Goal: Task Accomplishment & Management: Use online tool/utility

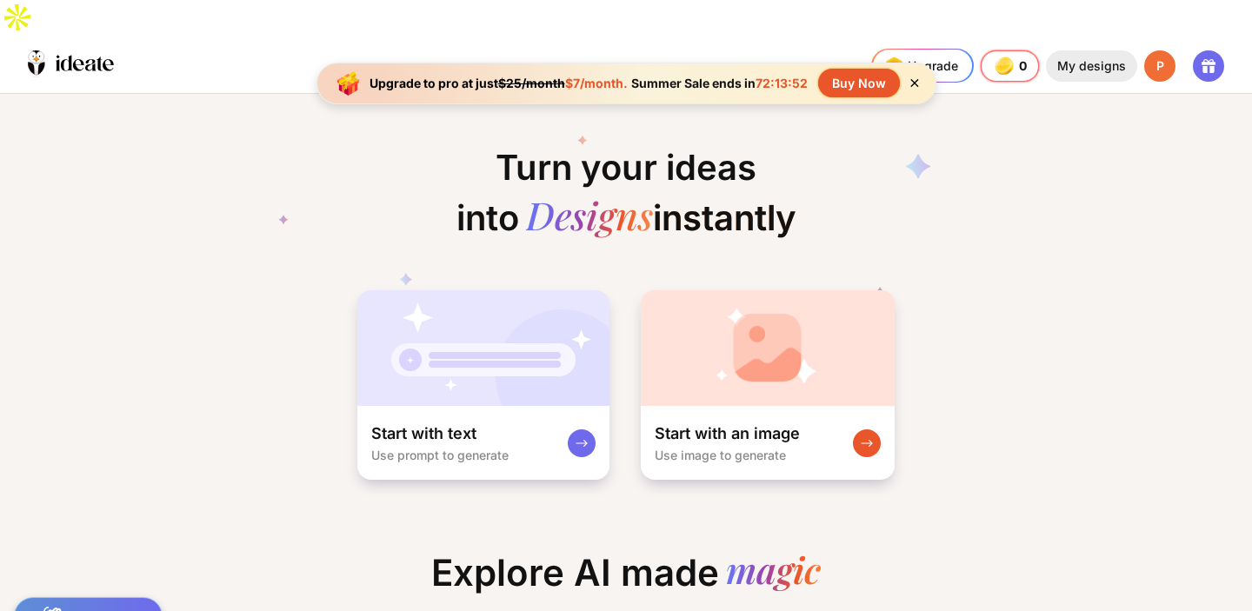
click at [1086, 50] on div "My designs" at bounding box center [1091, 65] width 91 height 31
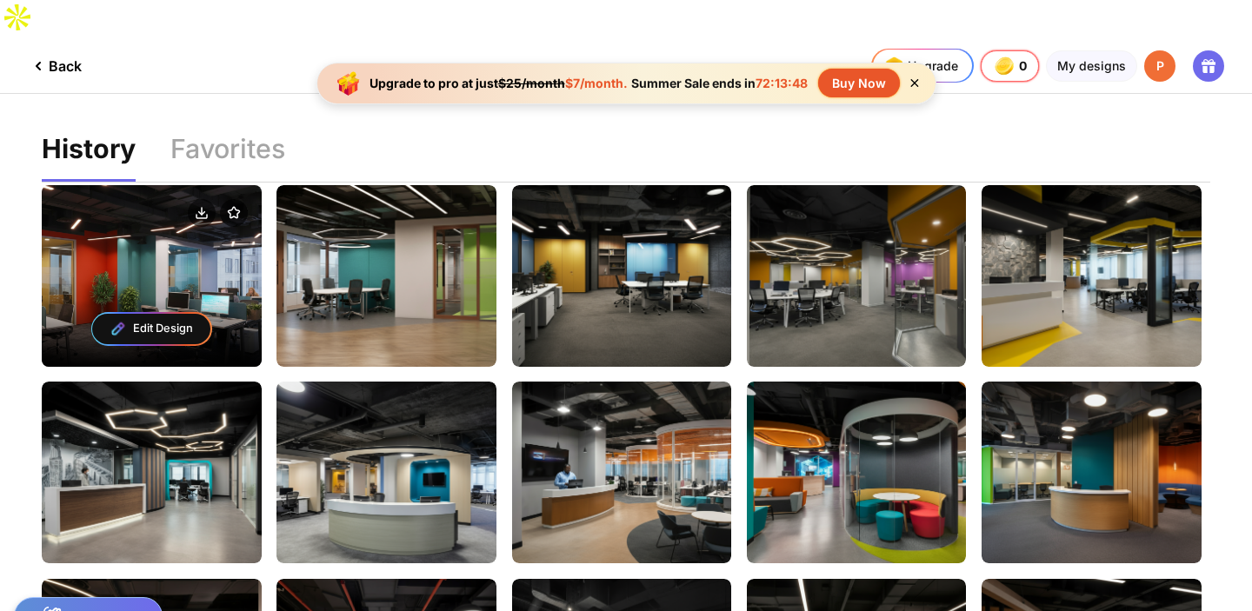
click at [201, 218] on div "Edit Design" at bounding box center [152, 275] width 220 height 181
click at [204, 227] on div "Edit Design" at bounding box center [152, 275] width 220 height 181
click at [184, 314] on div "Edit Design" at bounding box center [151, 329] width 118 height 31
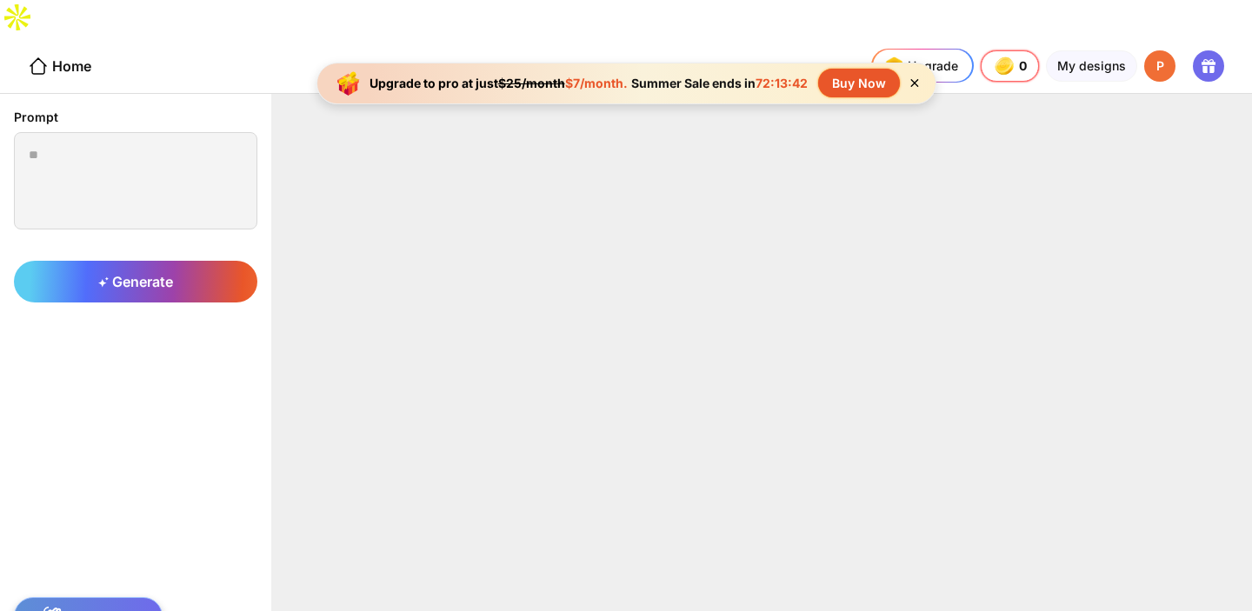
type textarea "**********"
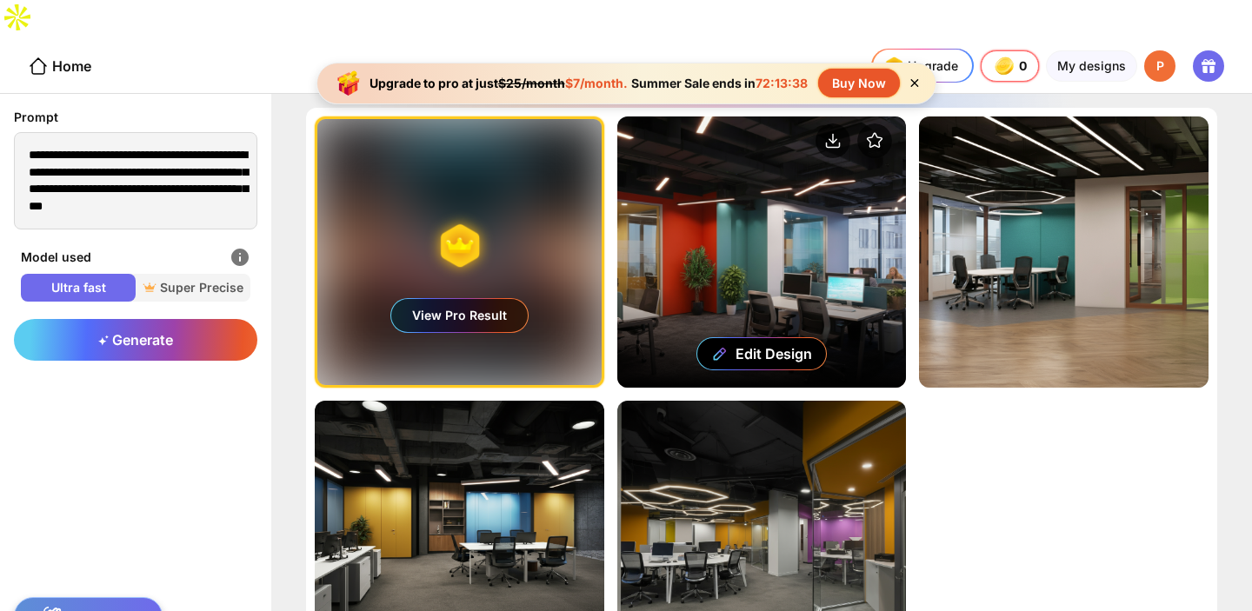
click at [779, 196] on div "Edit Design" at bounding box center [761, 251] width 289 height 271
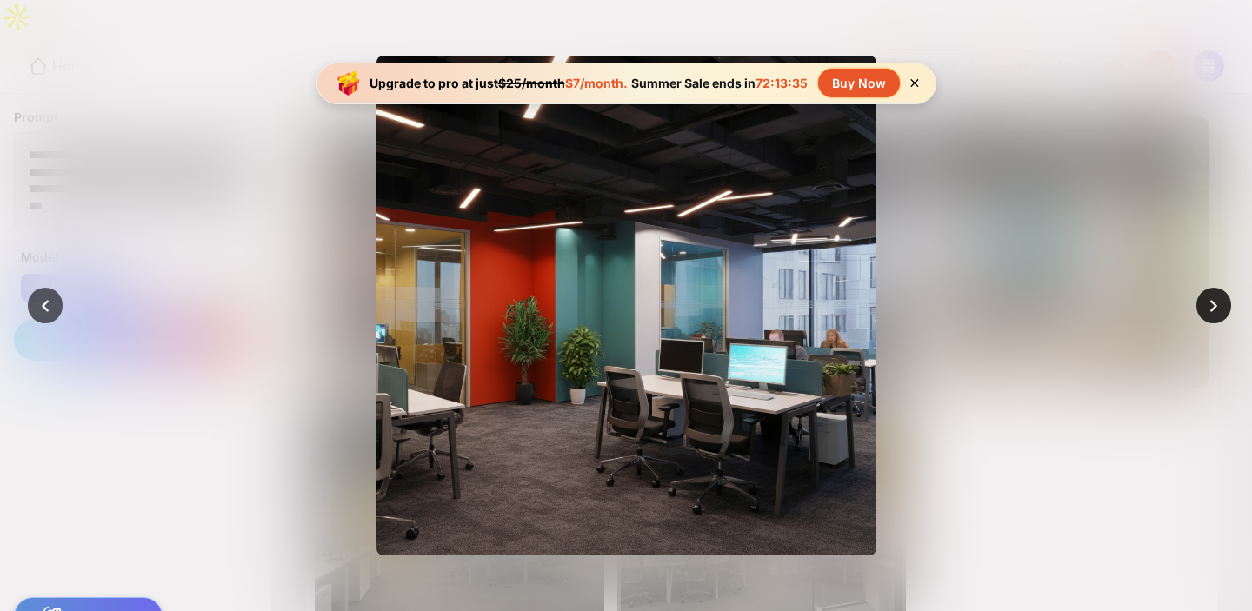
click at [1201, 307] on icon at bounding box center [1213, 306] width 24 height 24
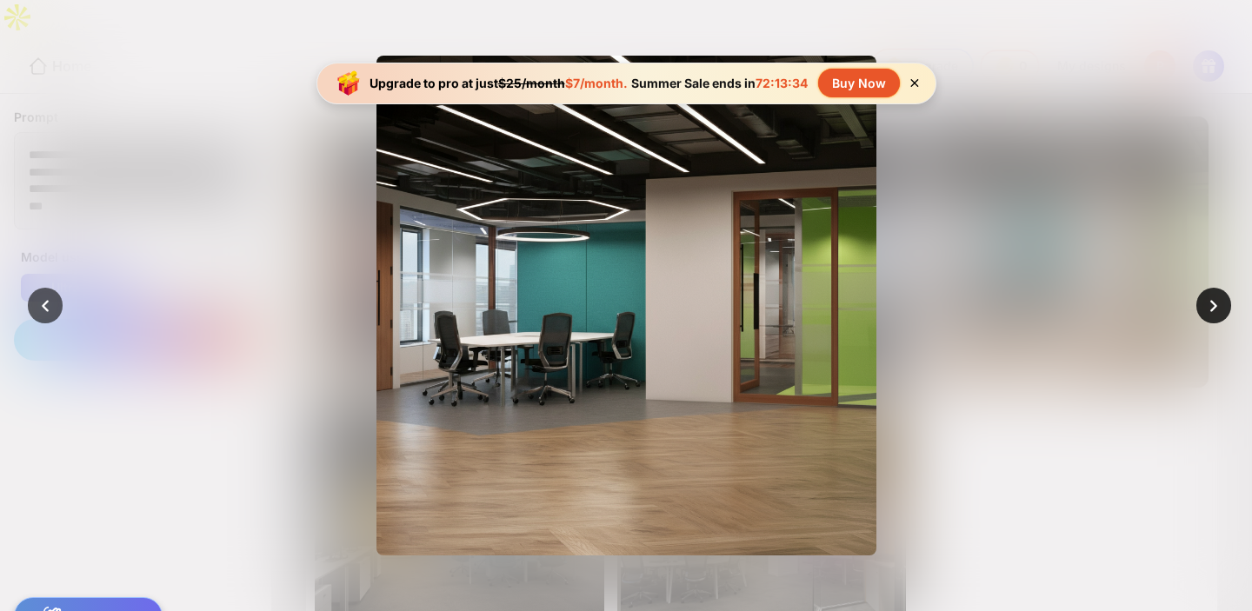
click at [1201, 307] on icon at bounding box center [1213, 306] width 24 height 24
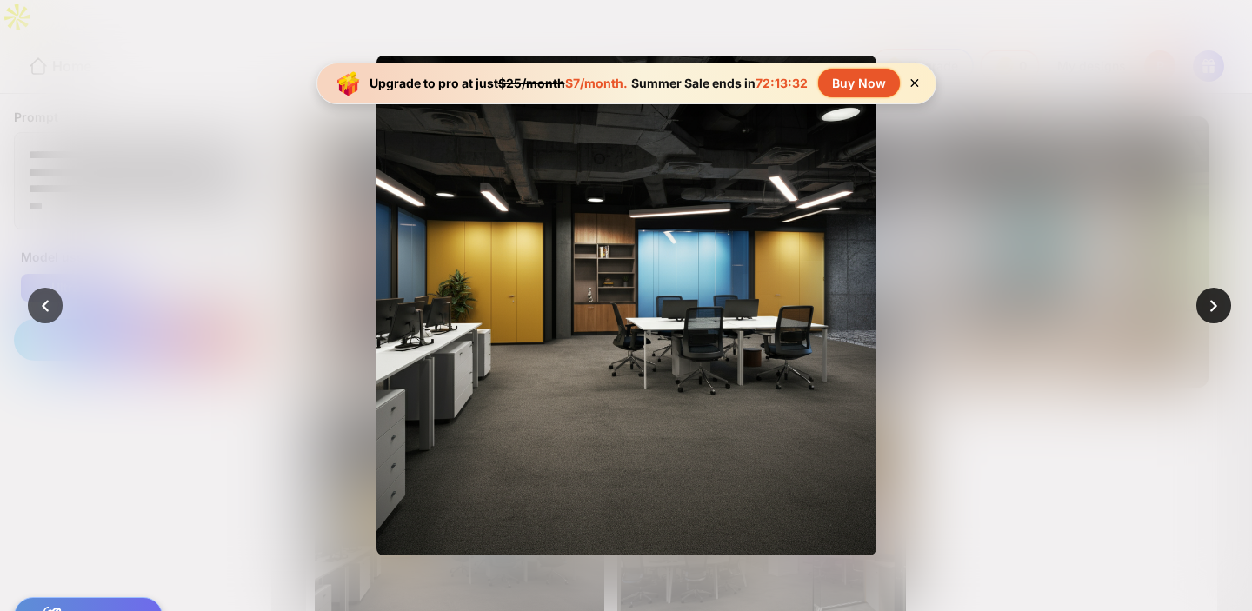
click at [1201, 308] on div at bounding box center [1213, 305] width 35 height 35
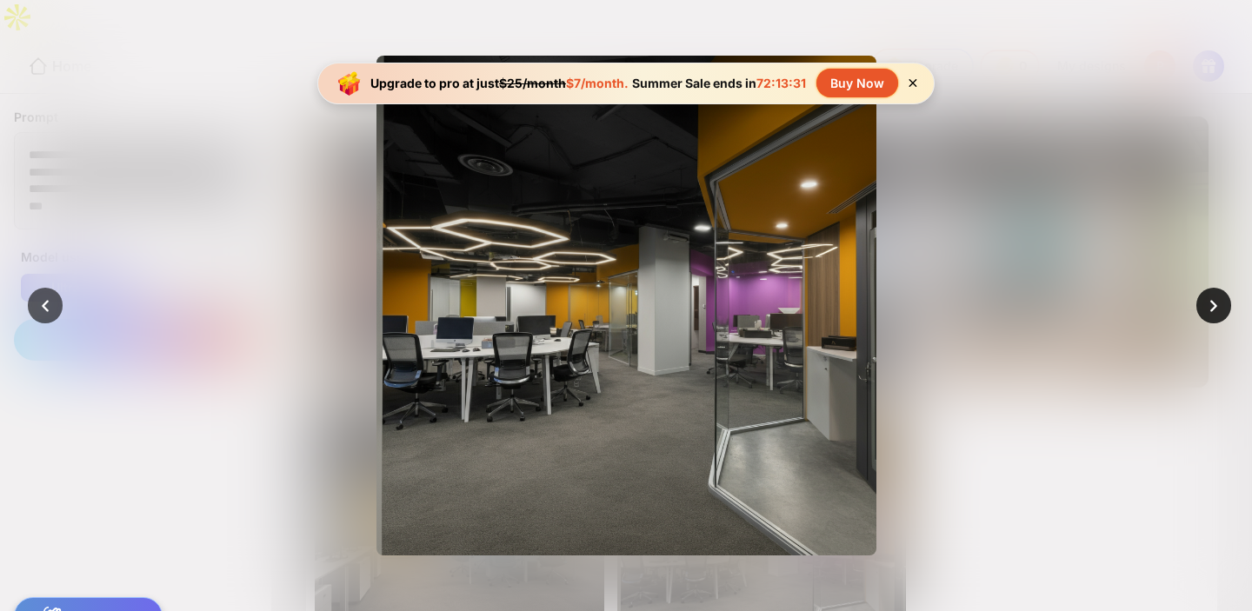
click at [1201, 308] on div at bounding box center [1213, 305] width 35 height 35
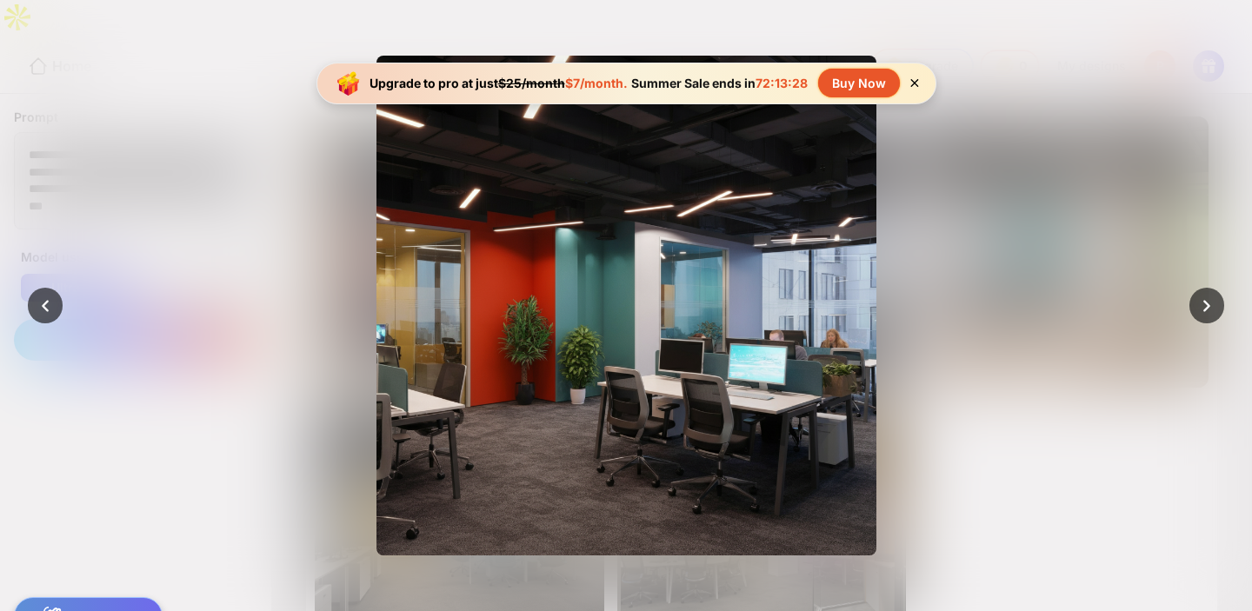
click at [85, 266] on div at bounding box center [626, 305] width 1252 height 611
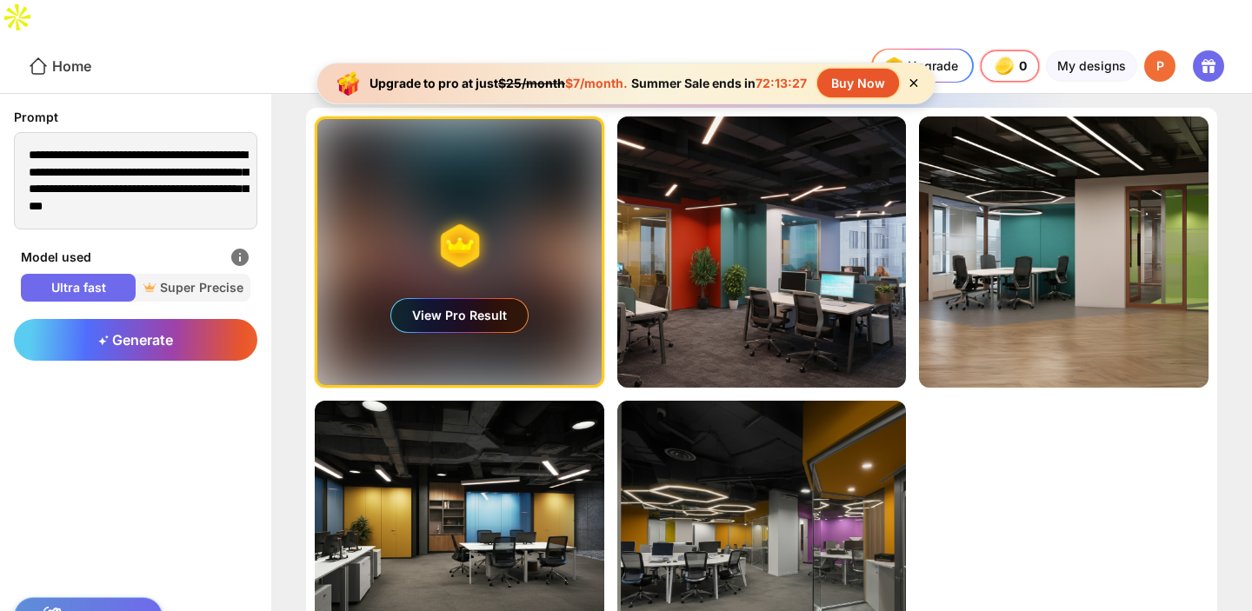
click at [39, 56] on icon at bounding box center [38, 66] width 21 height 21
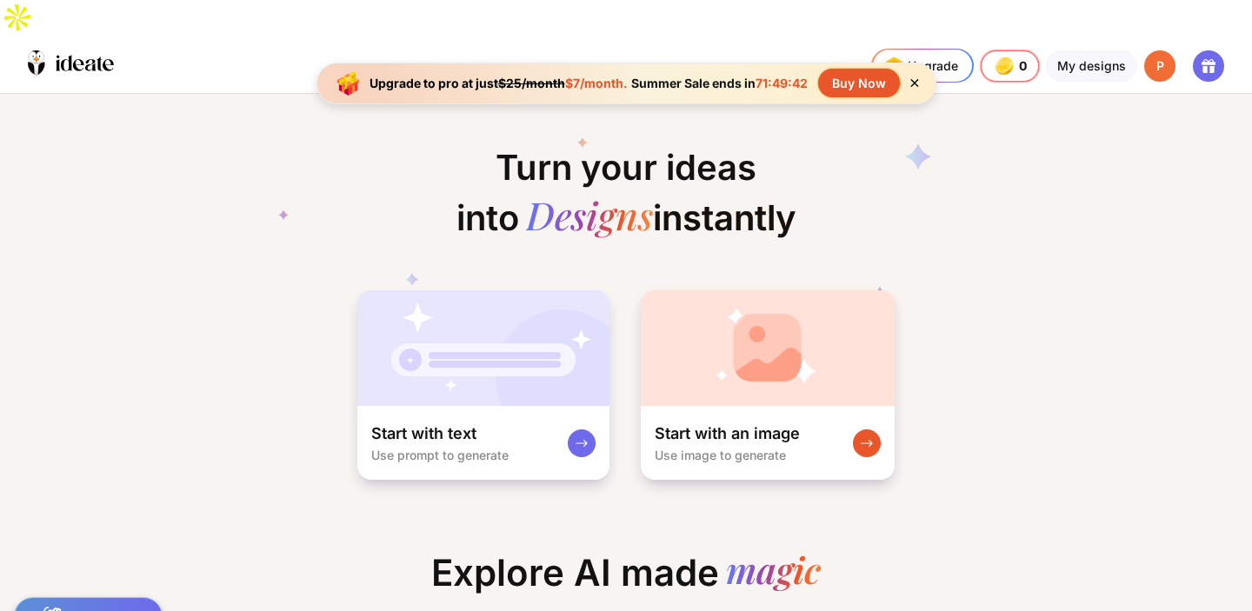
scroll to position [0, 219]
